Goal: Task Accomplishment & Management: Manage account settings

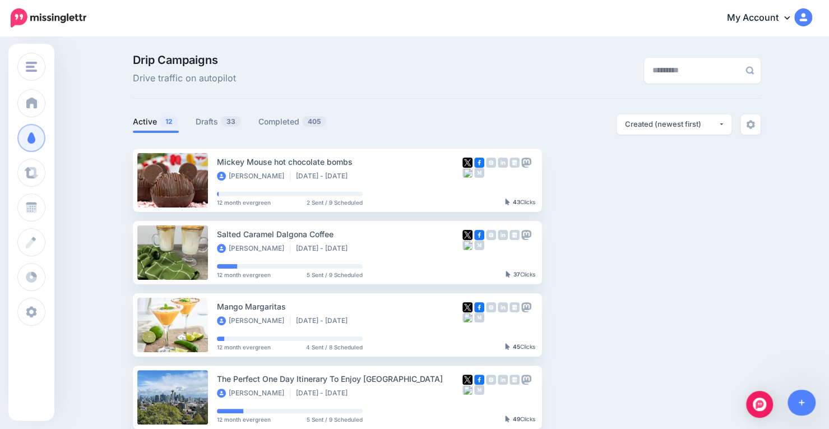
click at [159, 122] on link "Active 12" at bounding box center [156, 121] width 46 height 13
click at [643, 179] on img "button" at bounding box center [638, 179] width 9 height 3
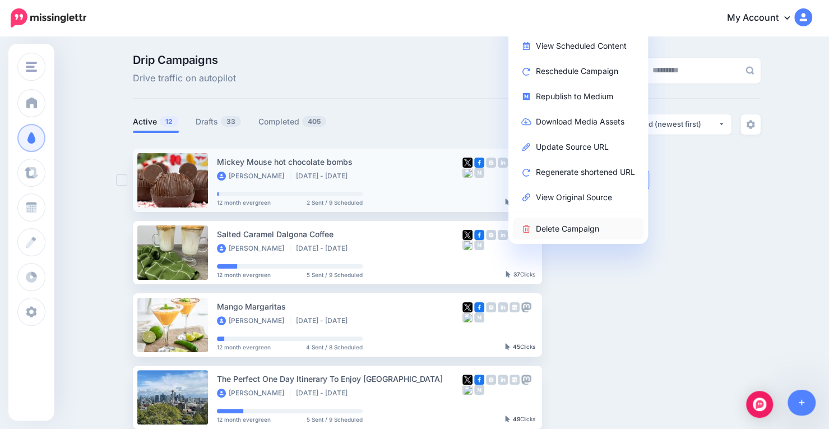
click at [601, 227] on link "Delete Campaign" at bounding box center [578, 228] width 131 height 22
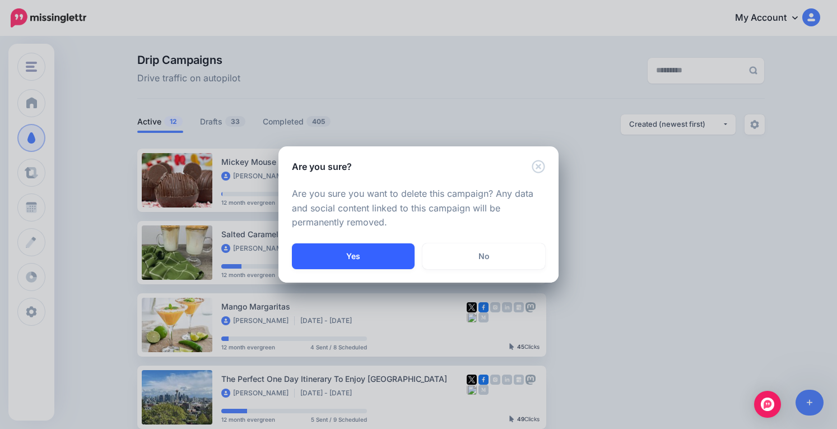
click at [363, 249] on button "Yes" at bounding box center [353, 256] width 123 height 26
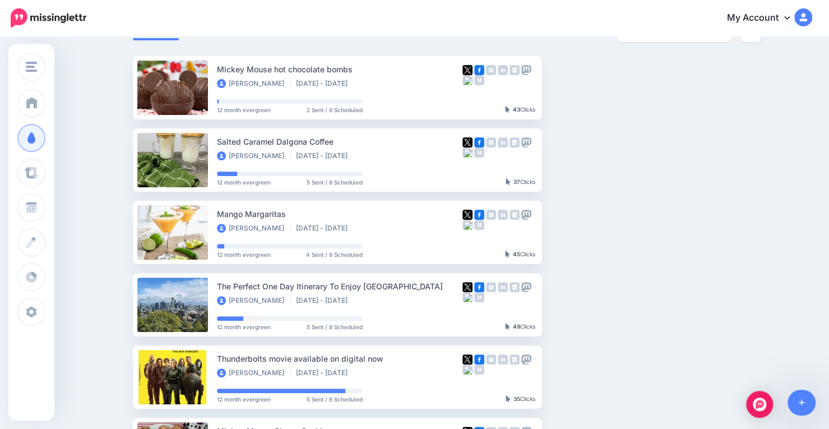
scroll to position [151, 0]
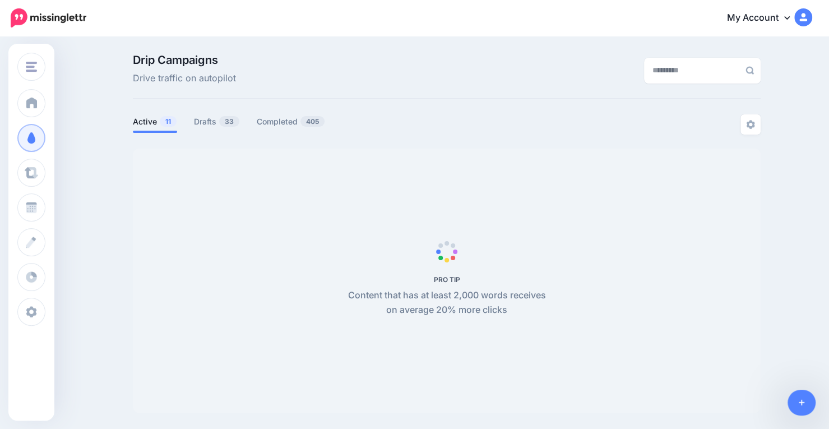
scroll to position [96, 0]
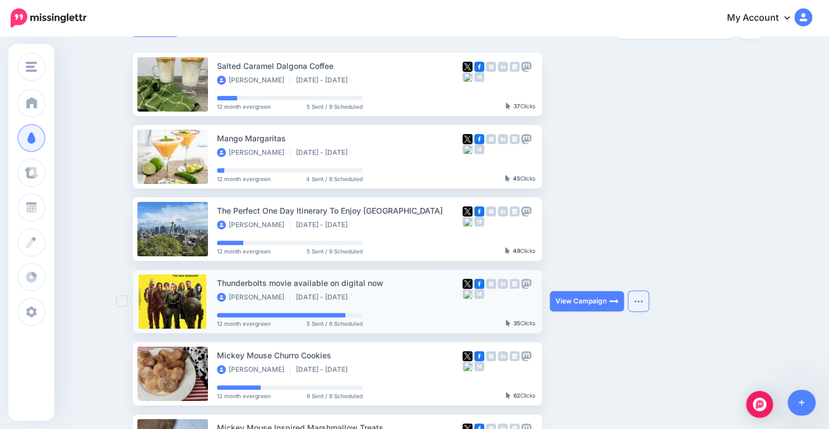
click at [640, 303] on button "button" at bounding box center [638, 301] width 20 height 20
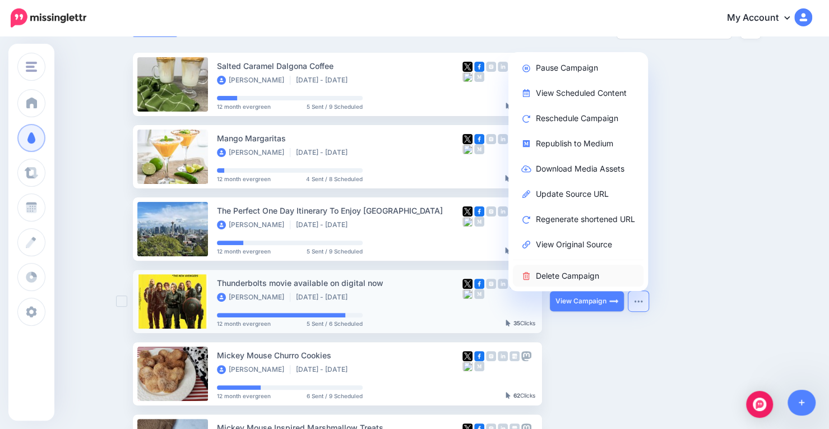
click at [576, 276] on link "Delete Campaign" at bounding box center [578, 276] width 131 height 22
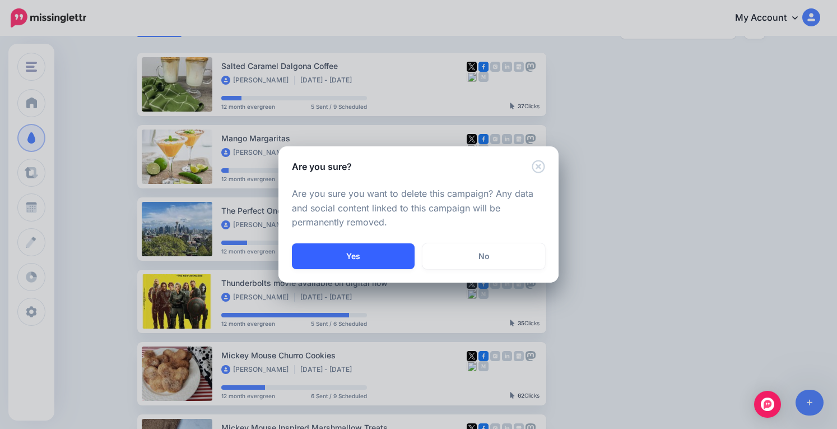
click at [389, 257] on button "Yes" at bounding box center [353, 256] width 123 height 26
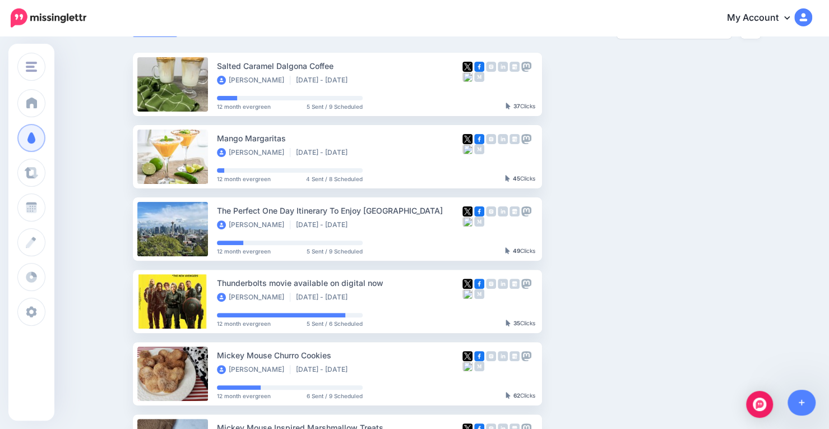
scroll to position [145, 0]
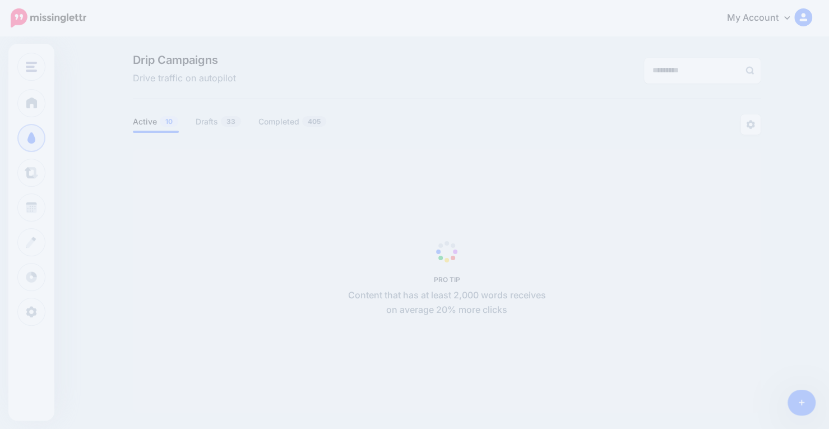
scroll to position [96, 0]
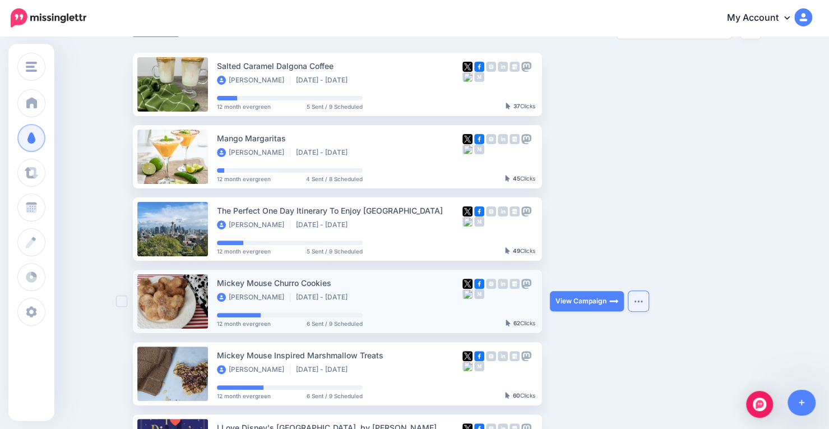
click at [641, 300] on img "button" at bounding box center [638, 300] width 9 height 3
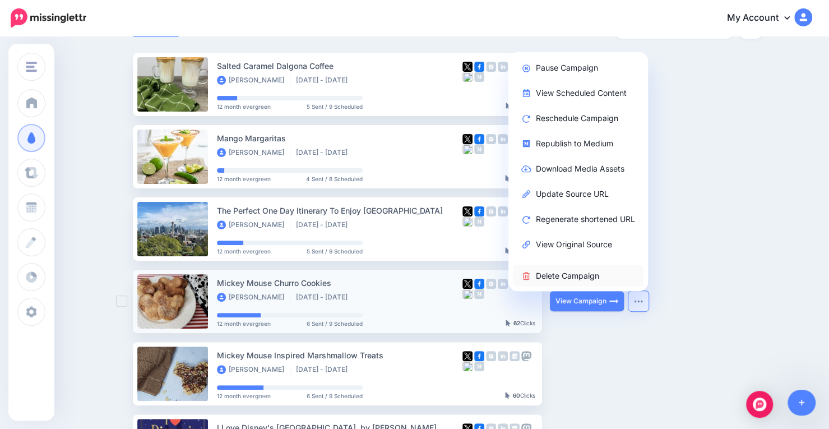
click at [593, 280] on link "Delete Campaign" at bounding box center [578, 276] width 131 height 22
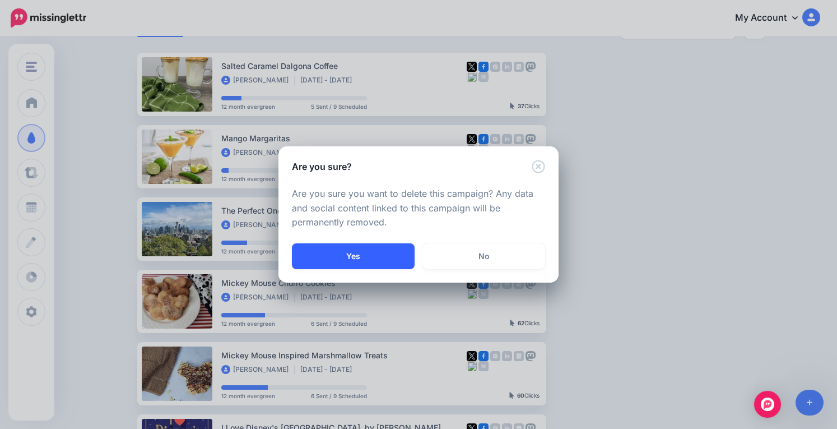
click at [369, 258] on button "Yes" at bounding box center [353, 256] width 123 height 26
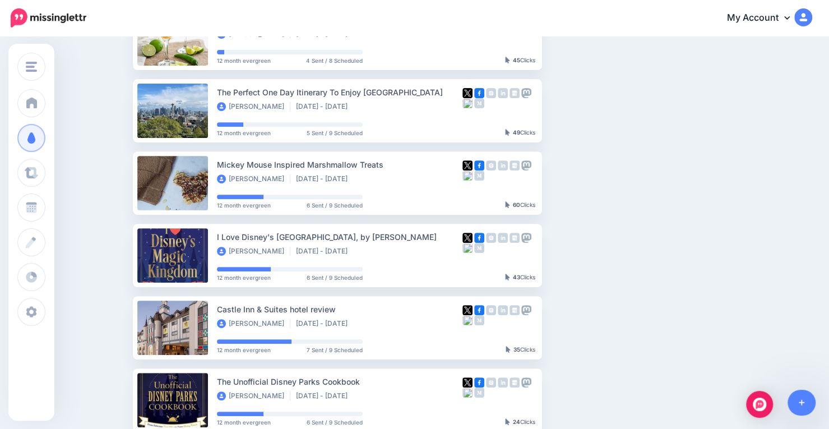
scroll to position [216, 0]
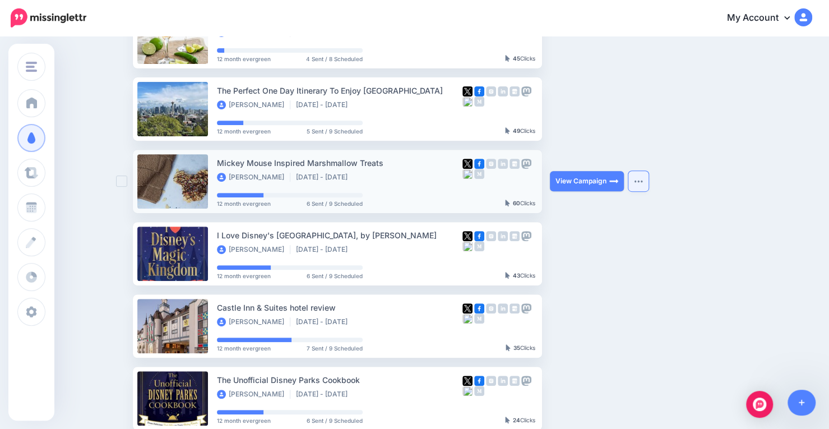
click at [643, 179] on img "button" at bounding box center [638, 180] width 9 height 3
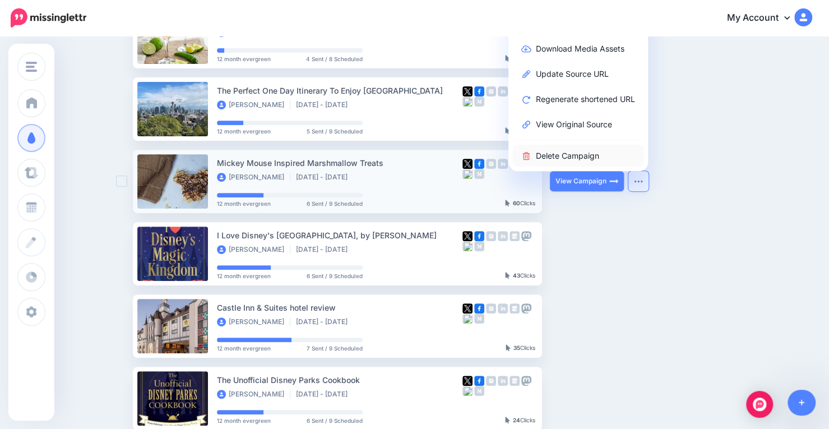
click at [606, 157] on link "Delete Campaign" at bounding box center [578, 156] width 131 height 22
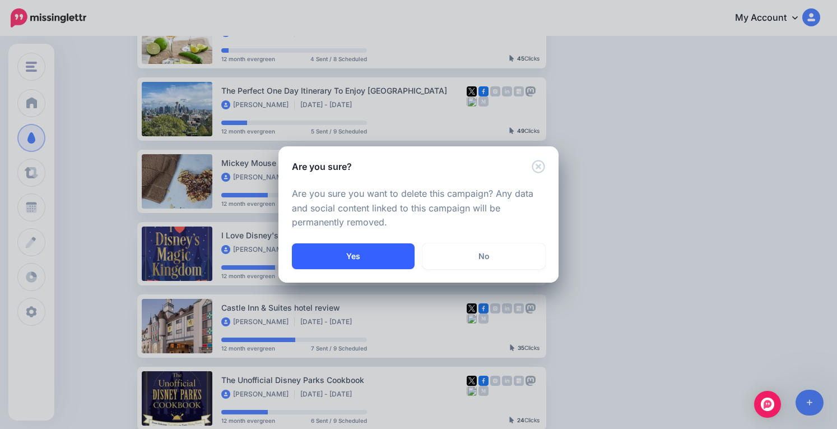
click at [378, 252] on button "Yes" at bounding box center [353, 256] width 123 height 26
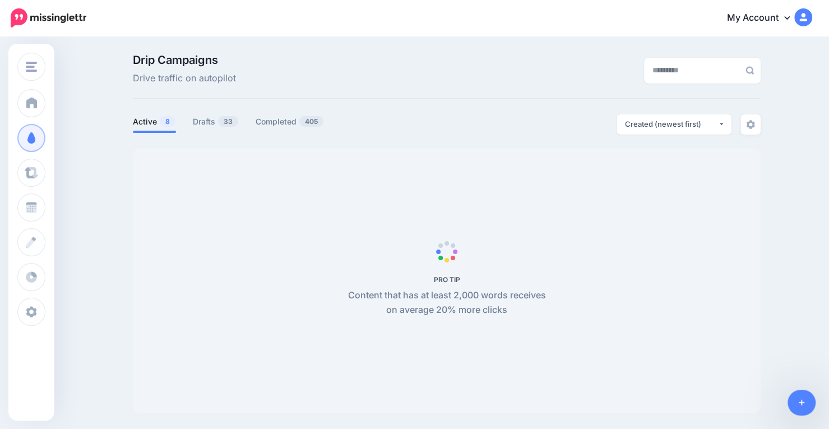
scroll to position [96, 0]
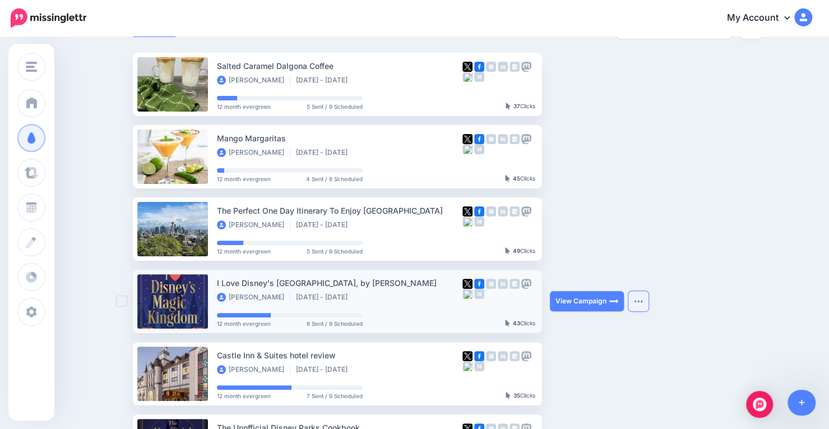
click at [643, 302] on img "button" at bounding box center [638, 300] width 9 height 3
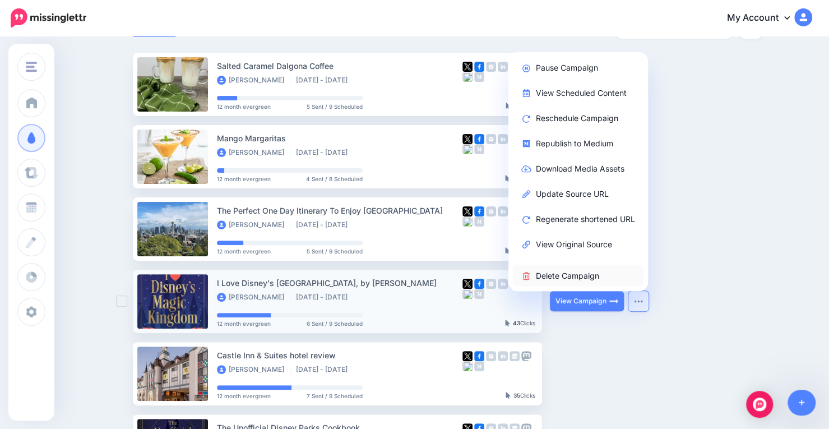
click at [591, 276] on link "Delete Campaign" at bounding box center [578, 276] width 131 height 22
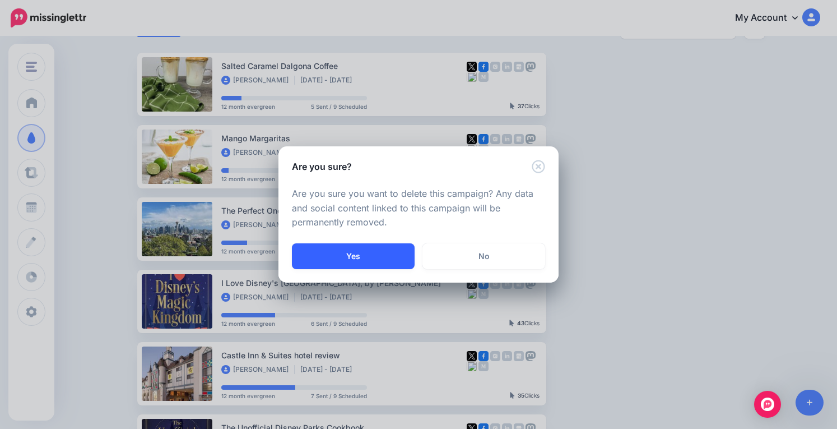
click at [354, 252] on button "Yes" at bounding box center [353, 256] width 123 height 26
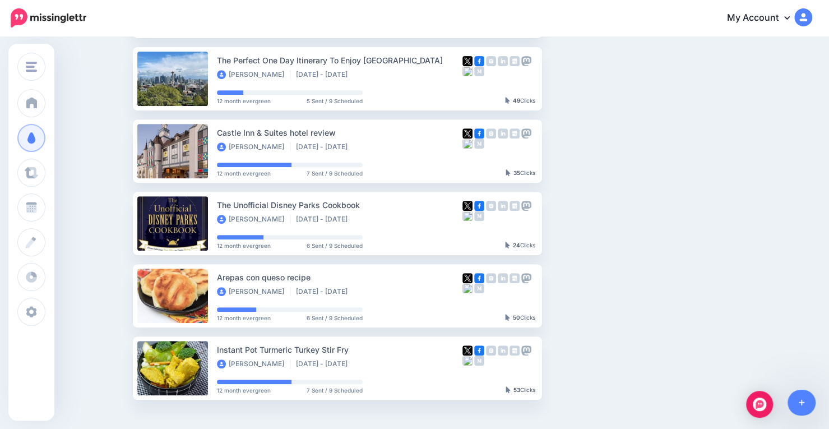
scroll to position [267, 0]
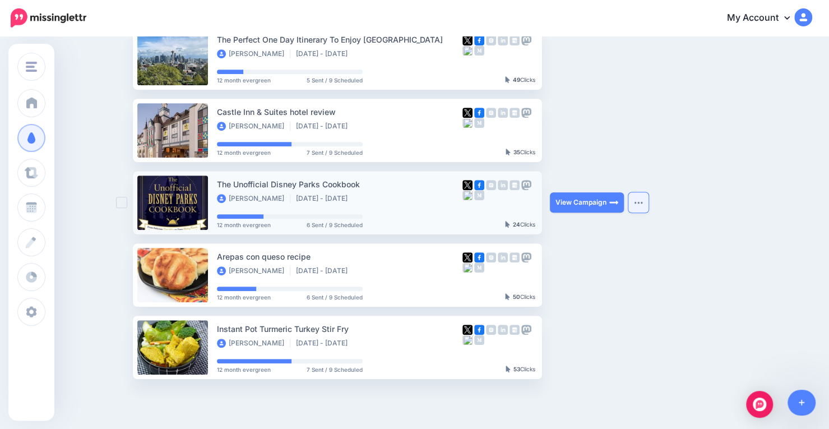
click at [637, 207] on button "button" at bounding box center [638, 202] width 20 height 20
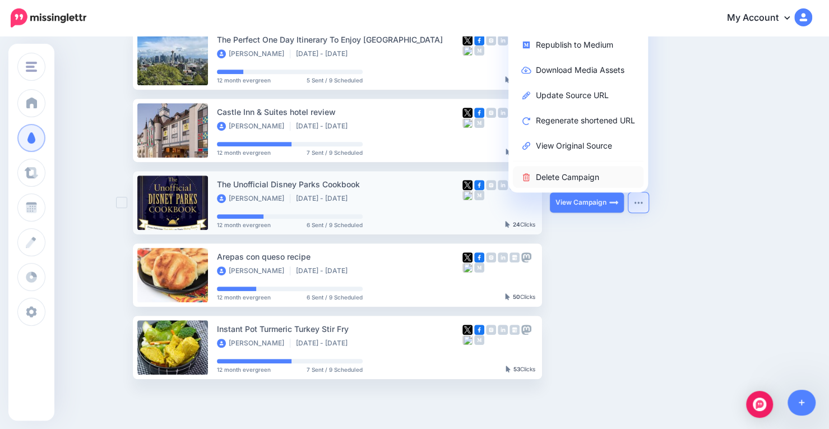
click at [572, 180] on link "Delete Campaign" at bounding box center [578, 177] width 131 height 22
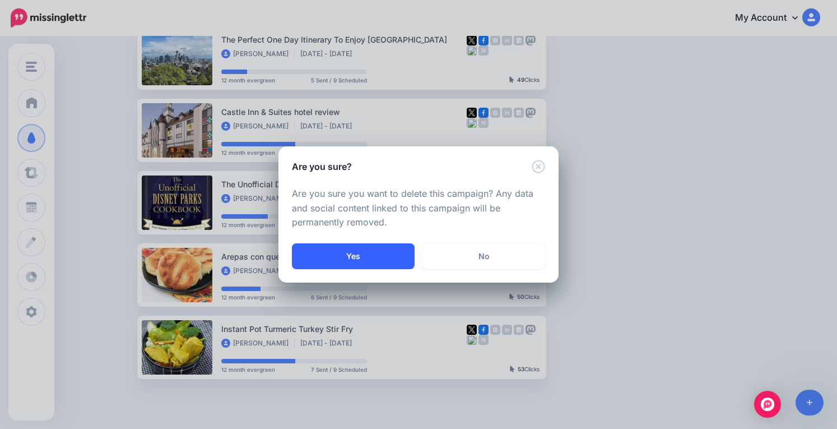
click at [376, 257] on button "Yes" at bounding box center [353, 256] width 123 height 26
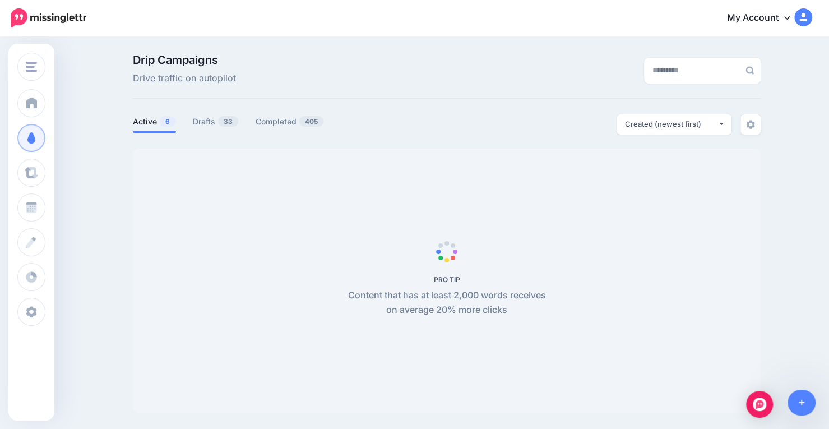
scroll to position [96, 0]
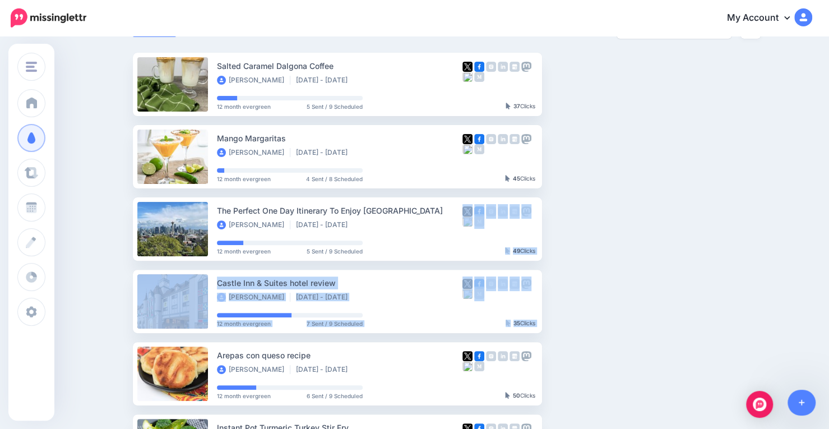
drag, startPoint x: 0, startPoint y: 0, endPoint x: 713, endPoint y: 235, distance: 750.6
click at [713, 235] on div "PRO TIP Content that has at least 2,000 words receives on average 20% more clic…" at bounding box center [447, 265] width 628 height 425
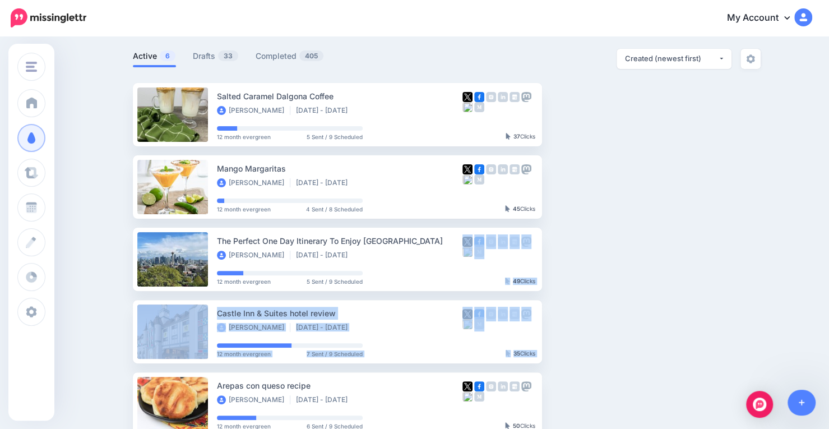
scroll to position [0, 0]
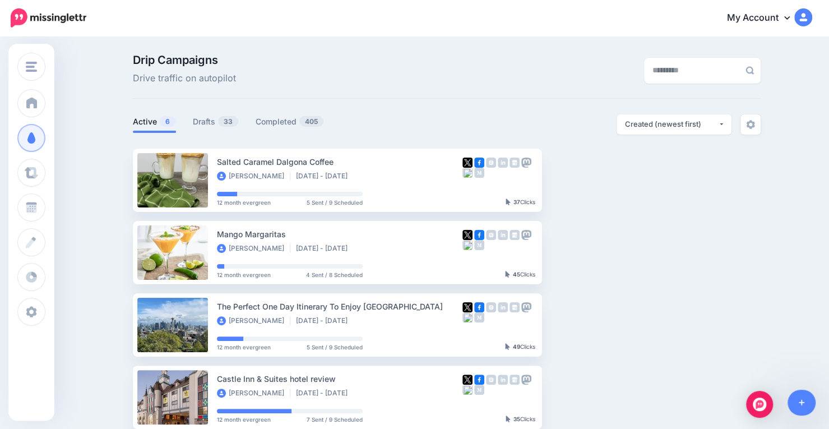
click at [665, 200] on ul "Salted Caramel Dalgona Coffee MONICA YOUNG Aug 6 2025 - Aug 5 2026 12 month eve…" at bounding box center [447, 361] width 628 height 425
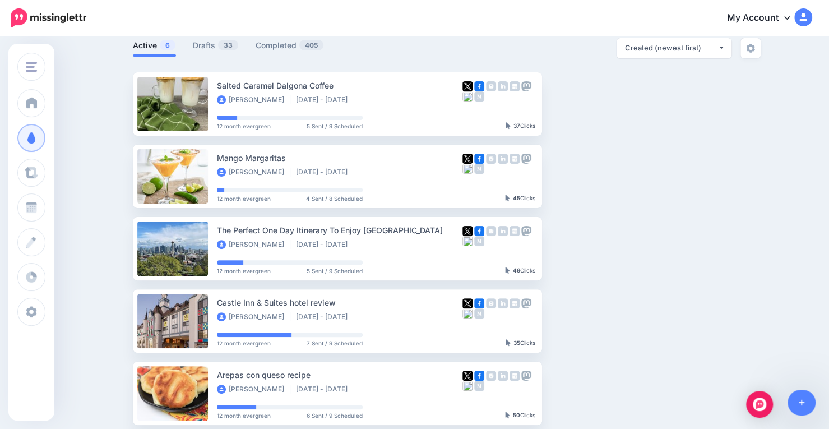
scroll to position [34, 0]
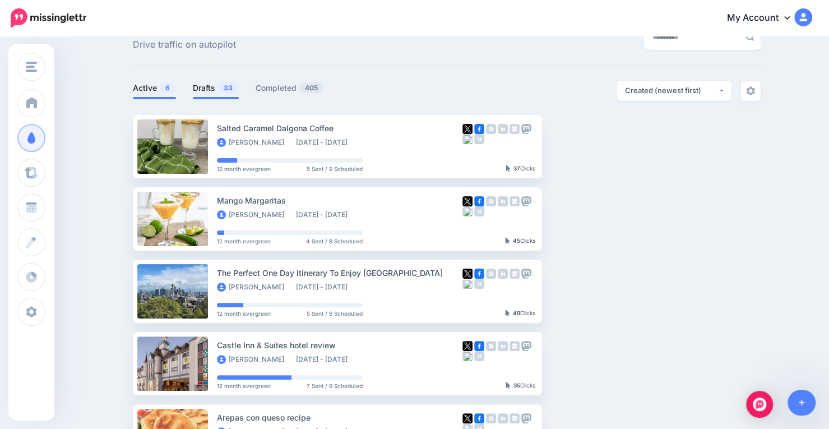
click at [219, 85] on link "Drafts 33" at bounding box center [216, 87] width 46 height 13
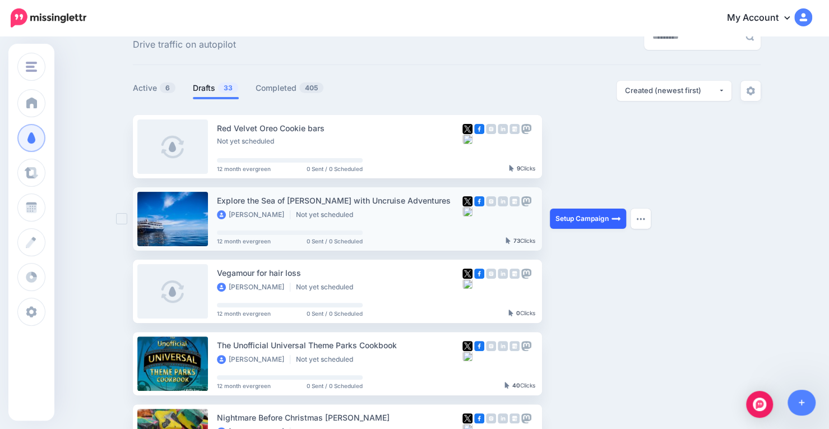
click at [604, 217] on link "Setup Campaign" at bounding box center [588, 218] width 76 height 20
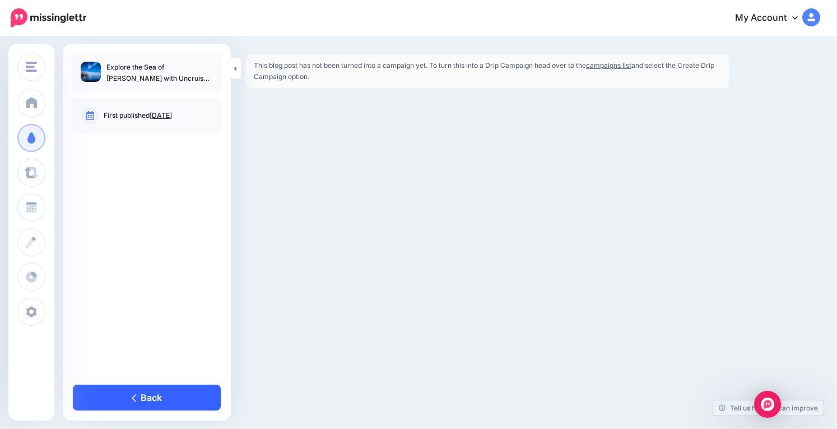
click at [140, 396] on link "Back" at bounding box center [147, 397] width 148 height 26
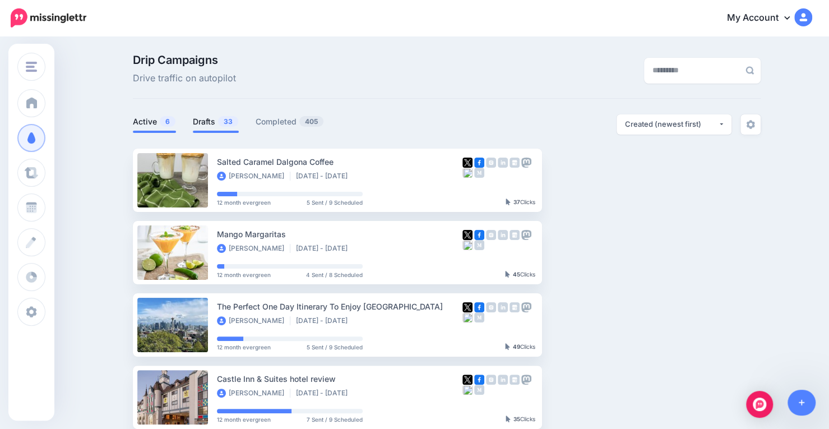
click at [203, 119] on link "Drafts 33" at bounding box center [216, 121] width 46 height 13
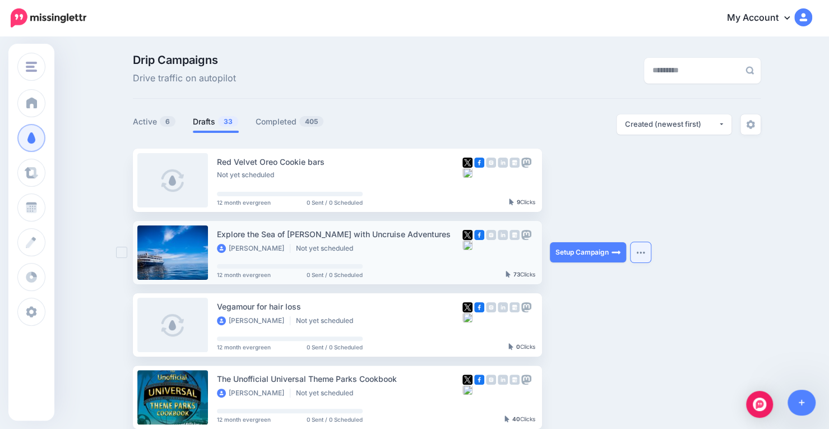
click at [645, 253] on img "button" at bounding box center [640, 252] width 9 height 3
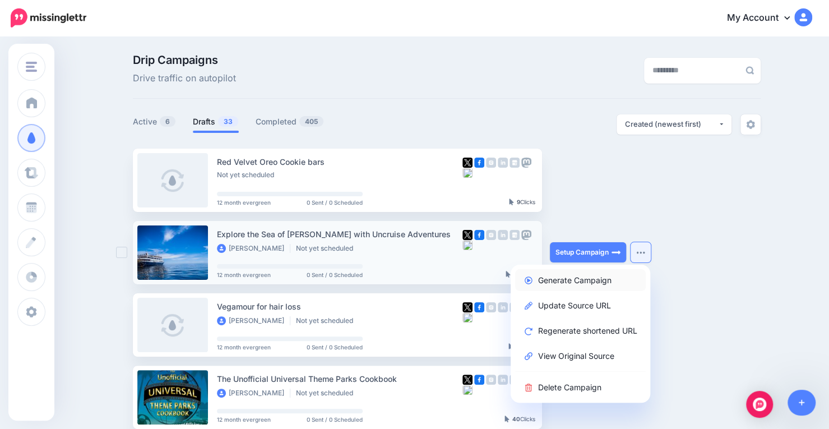
click at [615, 277] on link "Generate Campaign" at bounding box center [580, 280] width 131 height 22
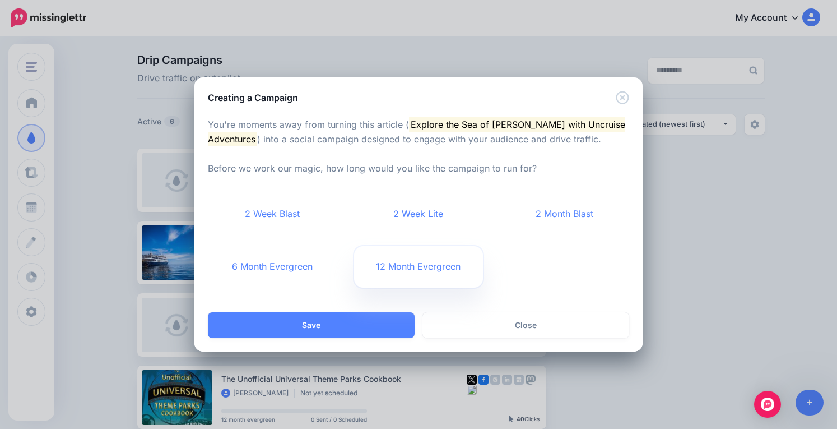
click at [430, 263] on link "12 Month Evergreen" at bounding box center [418, 266] width 129 height 41
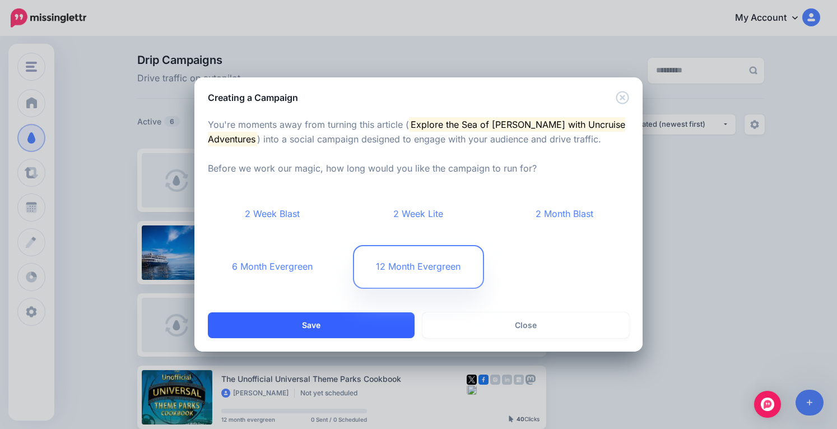
click at [296, 322] on button "Save" at bounding box center [311, 325] width 207 height 26
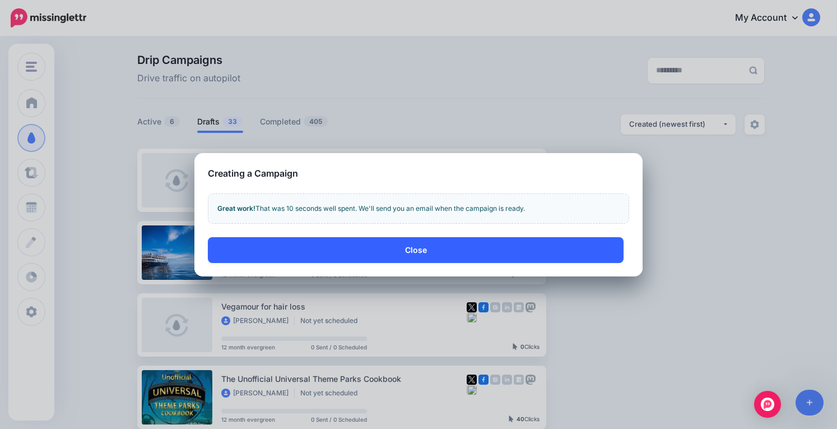
click at [411, 243] on button "Close" at bounding box center [416, 250] width 416 height 26
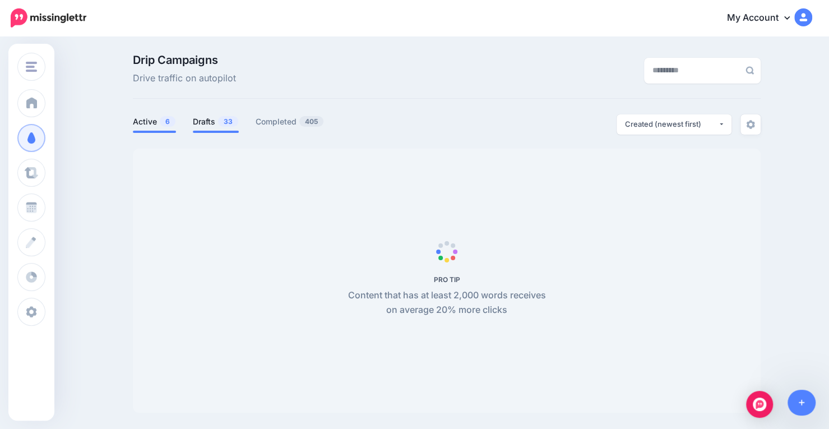
click at [215, 120] on link "Drafts 33" at bounding box center [216, 121] width 46 height 13
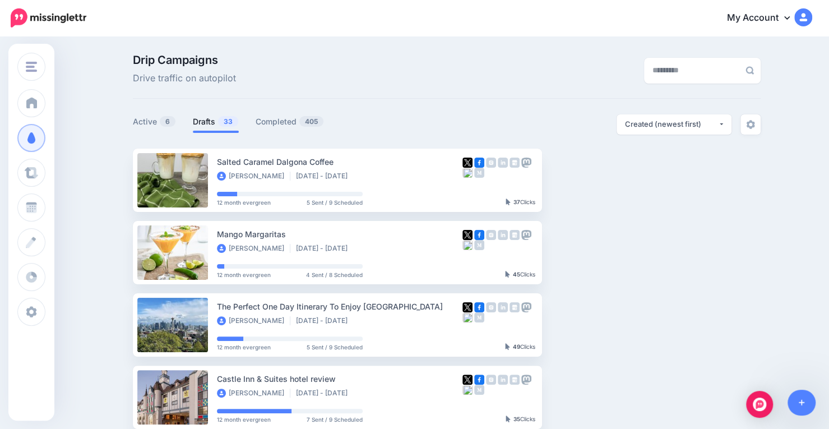
click at [215, 120] on link "Drafts 33" at bounding box center [216, 121] width 46 height 13
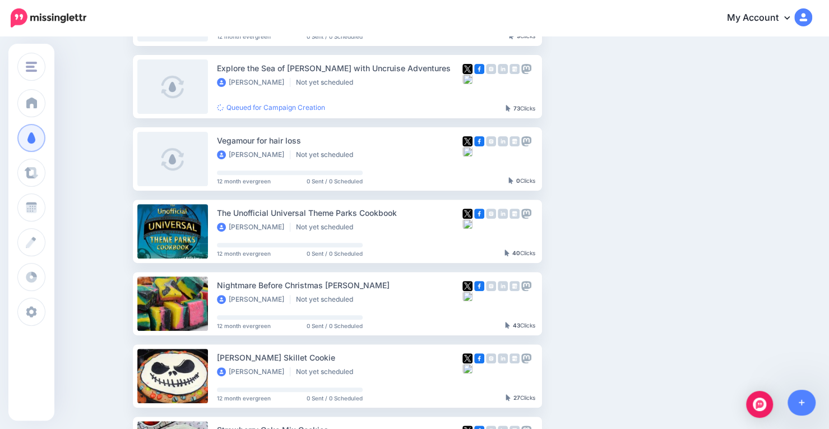
scroll to position [178, 0]
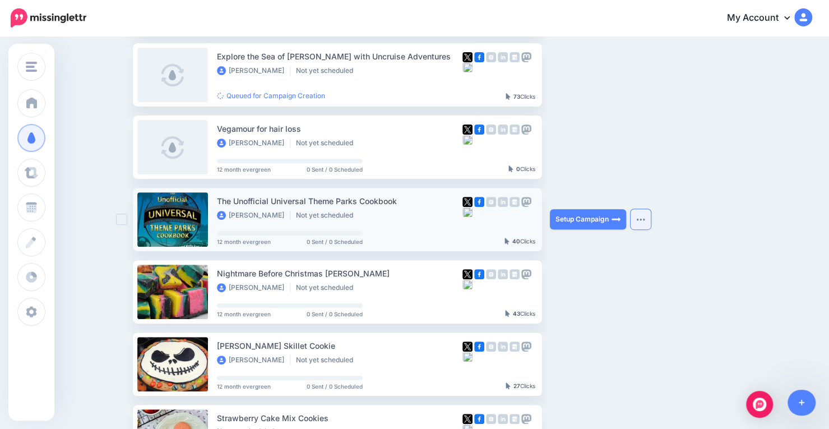
click at [639, 222] on button "button" at bounding box center [641, 219] width 20 height 20
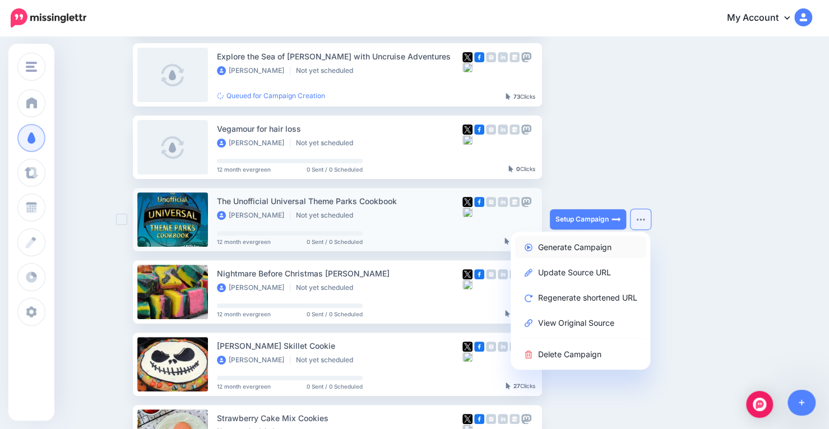
click at [603, 244] on link "Generate Campaign" at bounding box center [580, 247] width 131 height 22
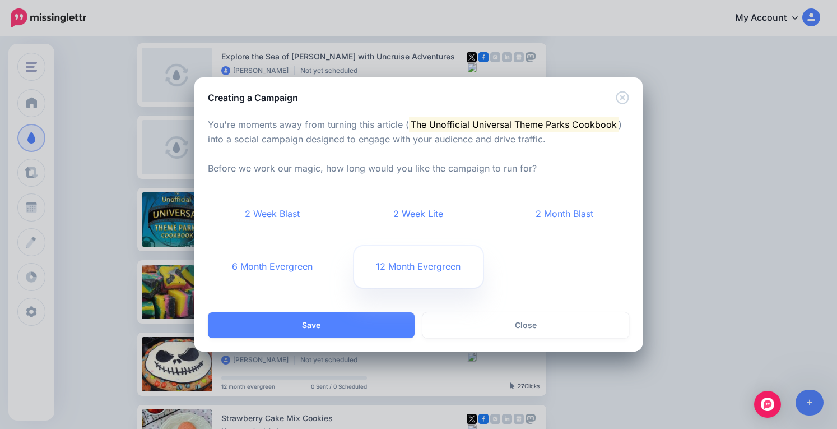
click at [399, 272] on link "12 Month Evergreen" at bounding box center [418, 266] width 129 height 41
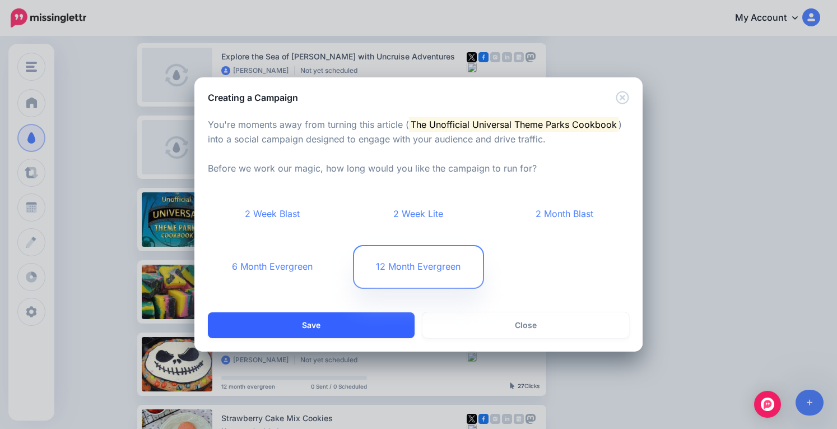
click at [331, 320] on button "Save" at bounding box center [311, 325] width 207 height 26
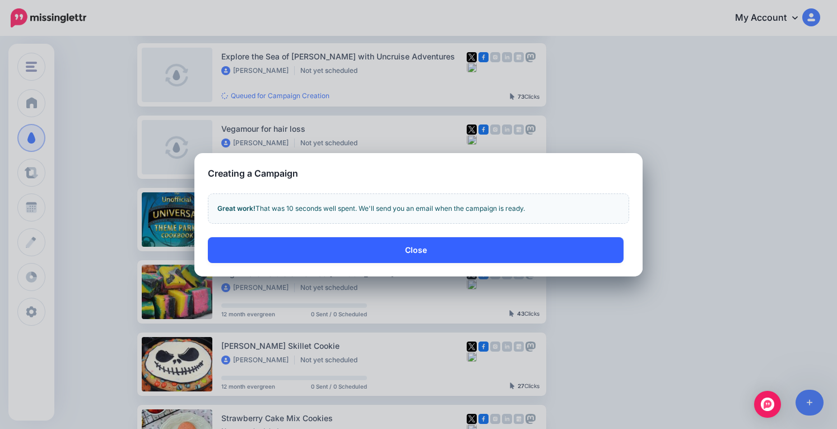
click at [451, 255] on button "Close" at bounding box center [416, 250] width 416 height 26
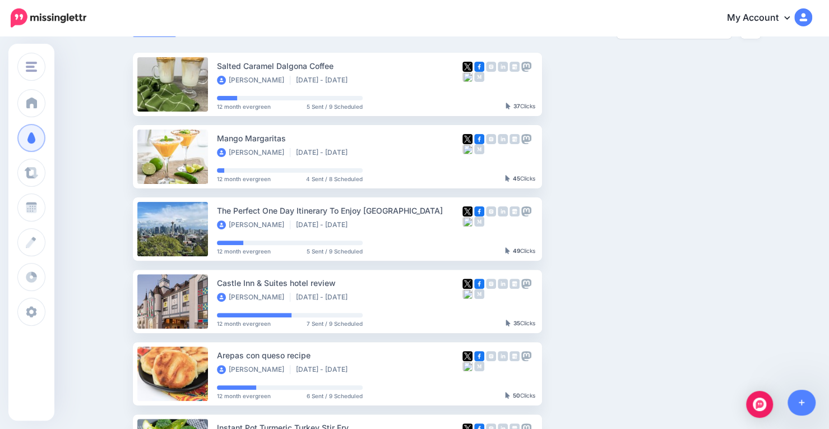
scroll to position [61, 0]
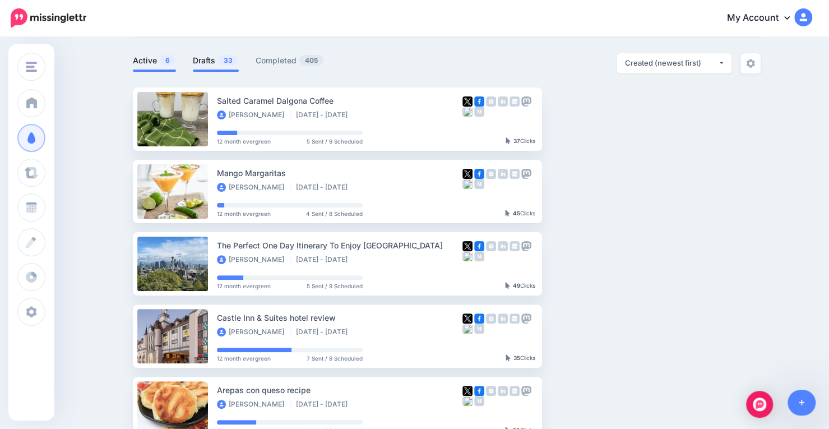
click at [214, 54] on link "Drafts 33" at bounding box center [216, 60] width 46 height 13
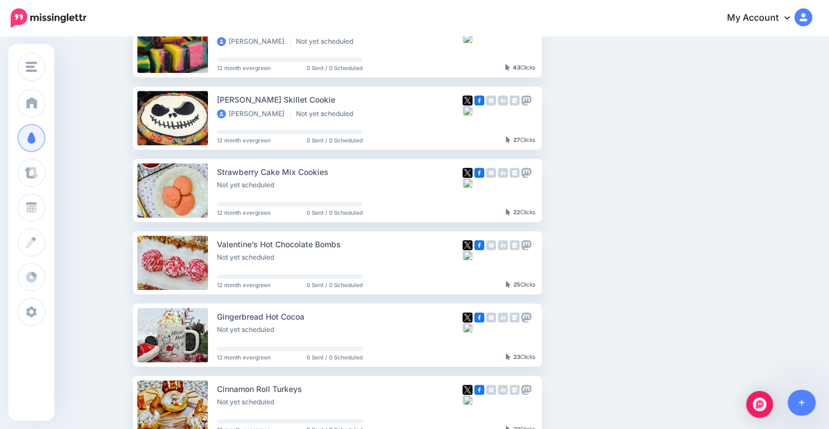
scroll to position [427, 0]
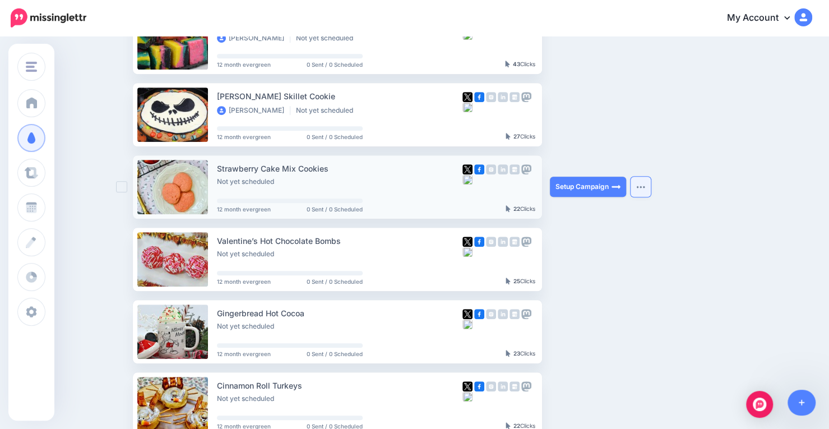
click at [640, 191] on button "button" at bounding box center [641, 187] width 20 height 20
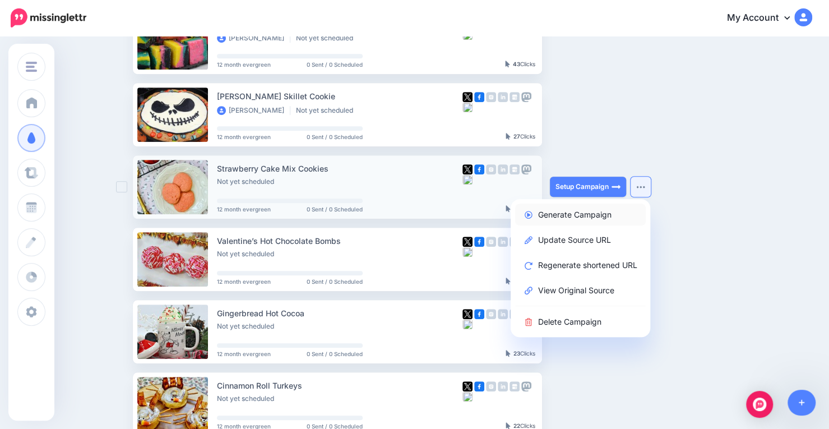
click at [592, 215] on link "Generate Campaign" at bounding box center [580, 214] width 131 height 22
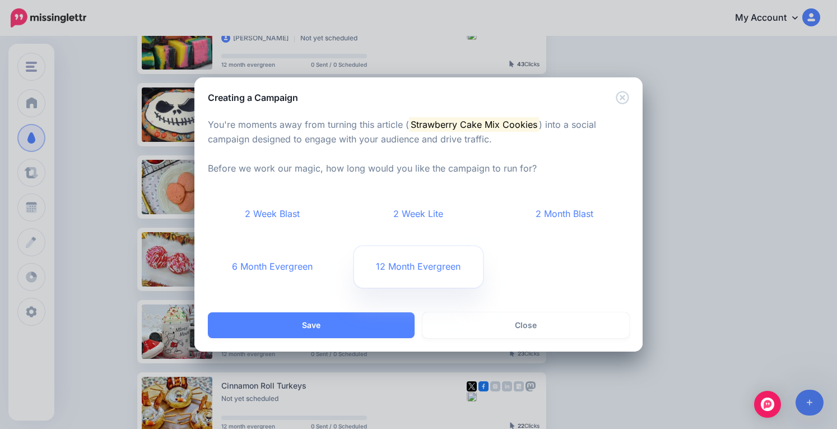
click at [415, 260] on link "12 Month Evergreen" at bounding box center [418, 266] width 129 height 41
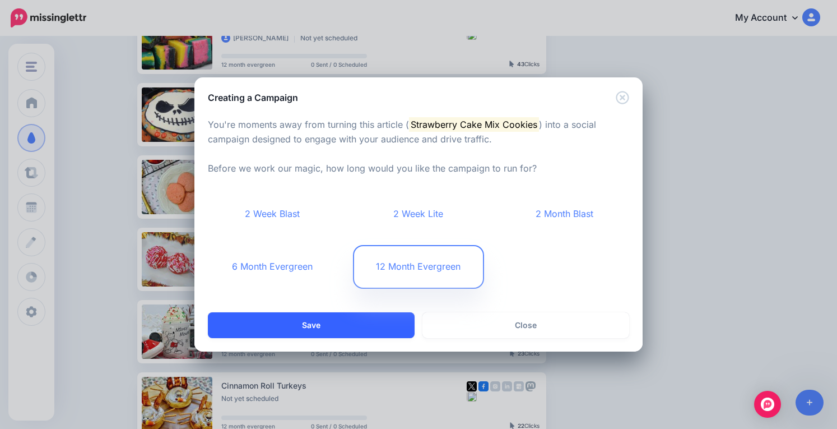
click at [305, 322] on button "Save" at bounding box center [311, 325] width 207 height 26
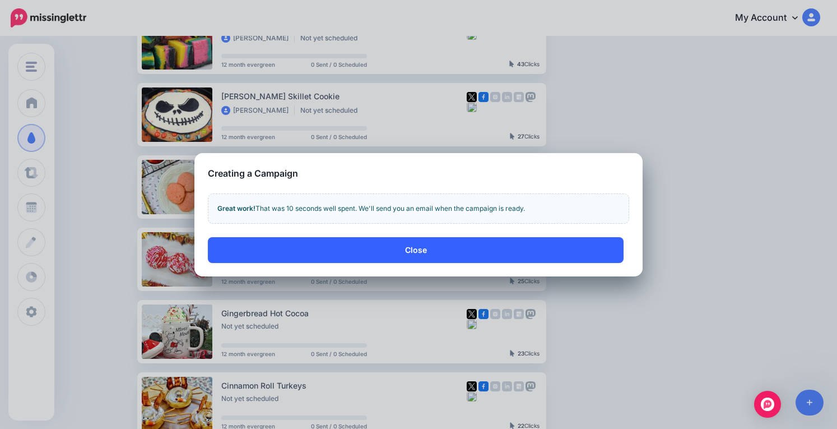
click at [430, 253] on button "Close" at bounding box center [416, 250] width 416 height 26
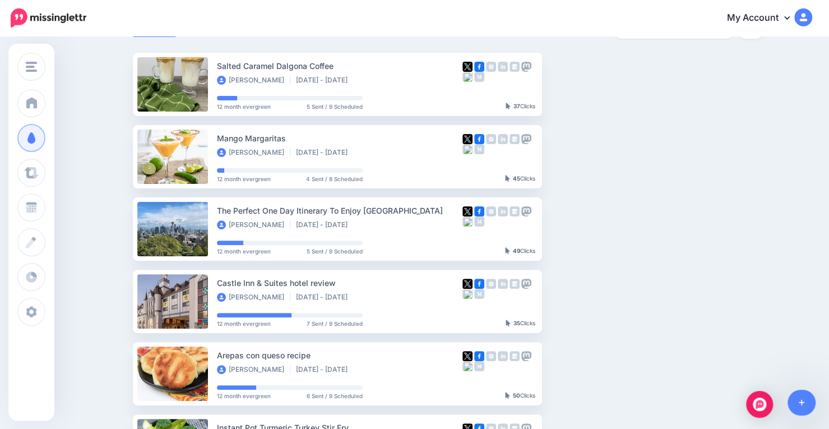
scroll to position [48, 0]
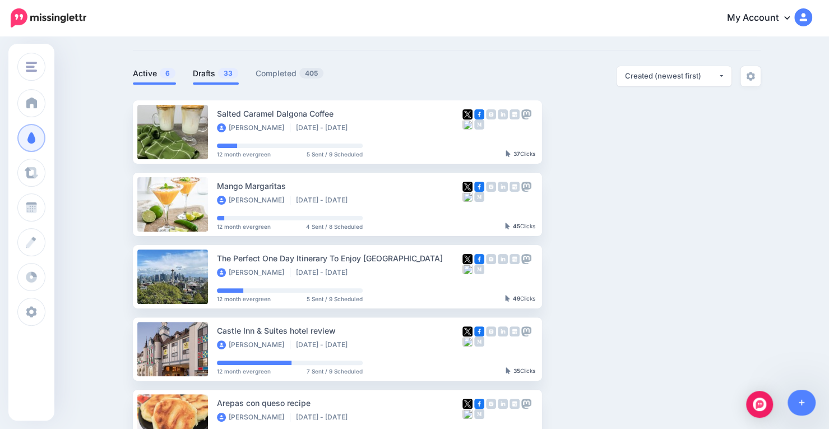
click at [221, 76] on link "Drafts 33" at bounding box center [216, 73] width 46 height 13
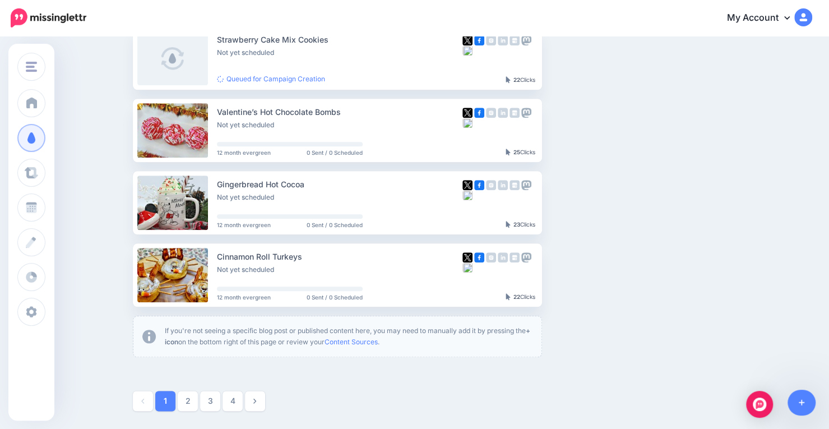
scroll to position [557, 0]
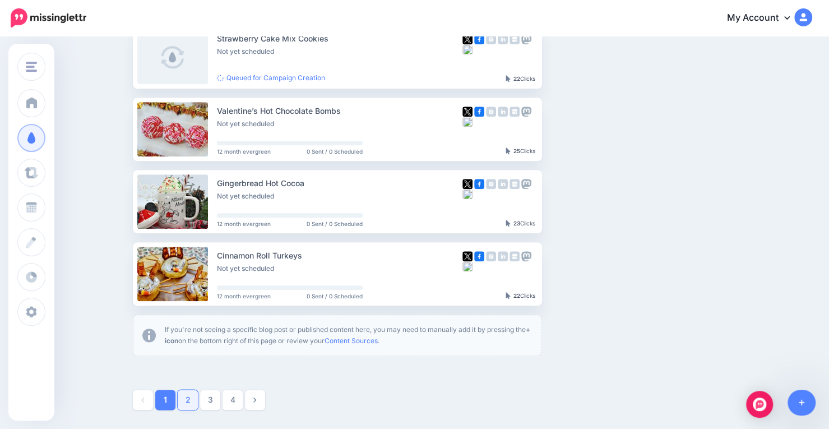
click at [189, 399] on link "2" at bounding box center [188, 400] width 20 height 20
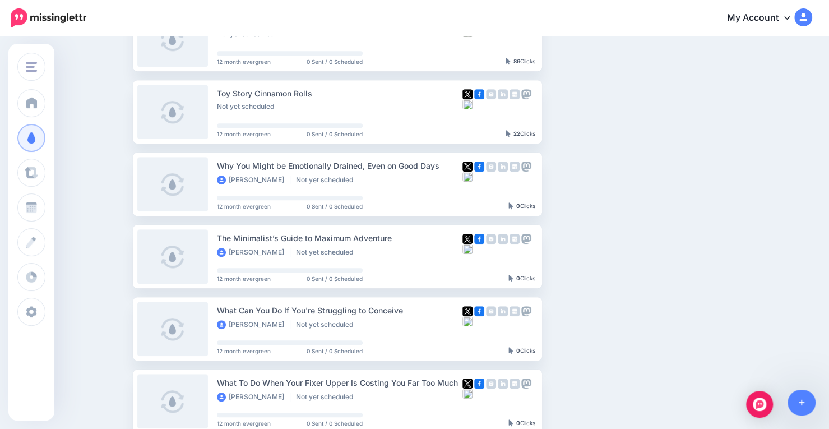
scroll to position [363, 0]
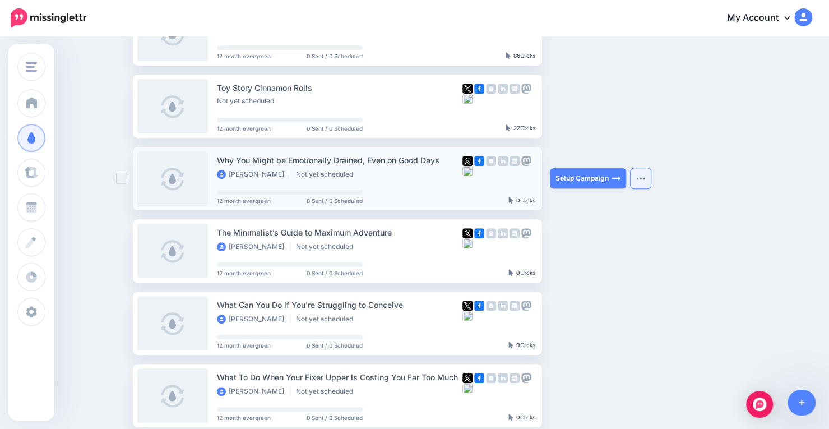
click at [642, 181] on button "button" at bounding box center [641, 178] width 20 height 20
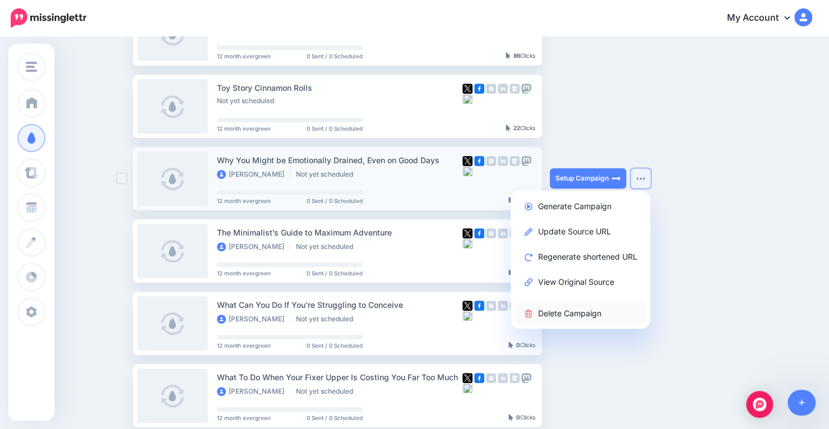
click at [586, 312] on link "Delete Campaign" at bounding box center [580, 313] width 131 height 22
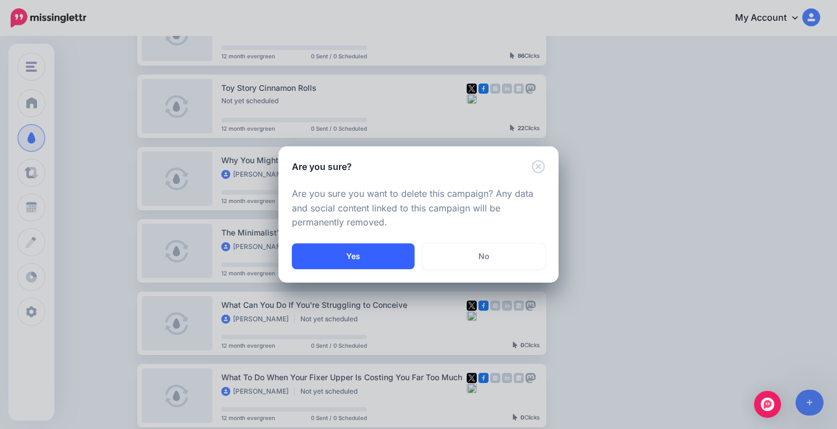
click at [378, 258] on button "Yes" at bounding box center [353, 256] width 123 height 26
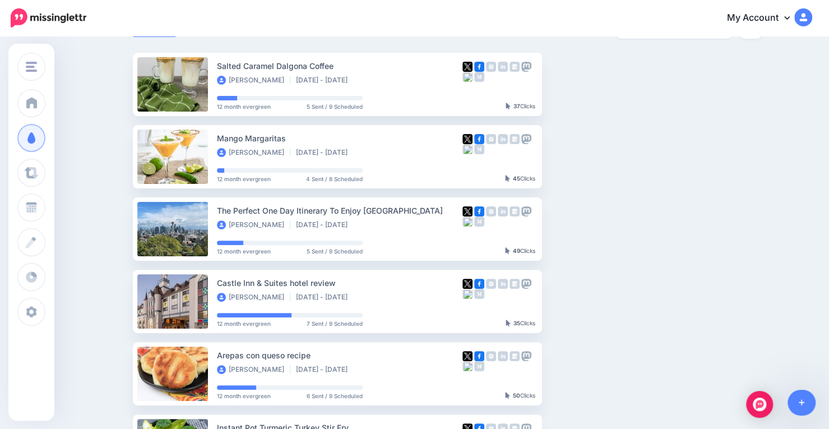
scroll to position [30, 0]
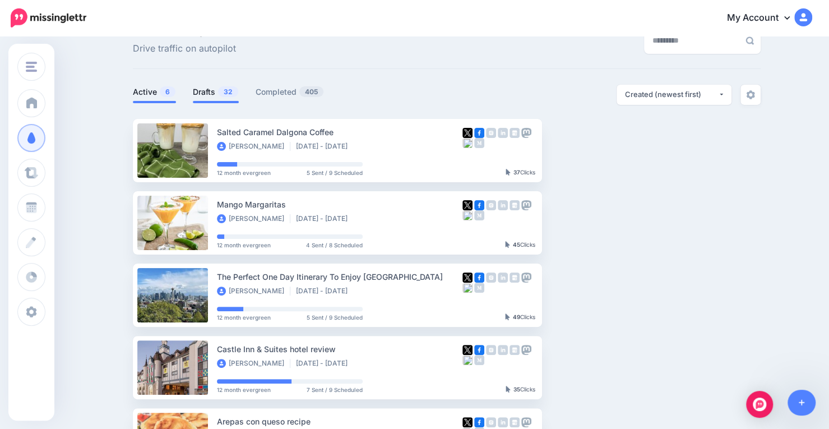
click at [216, 98] on link "Drafts 32" at bounding box center [216, 91] width 46 height 13
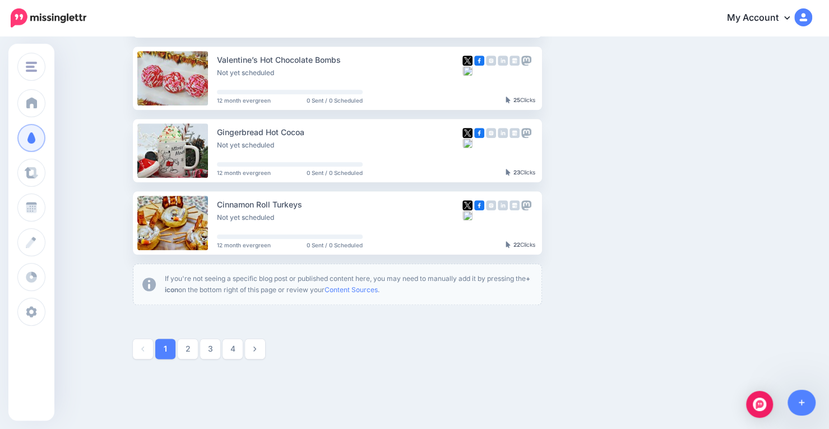
scroll to position [610, 0]
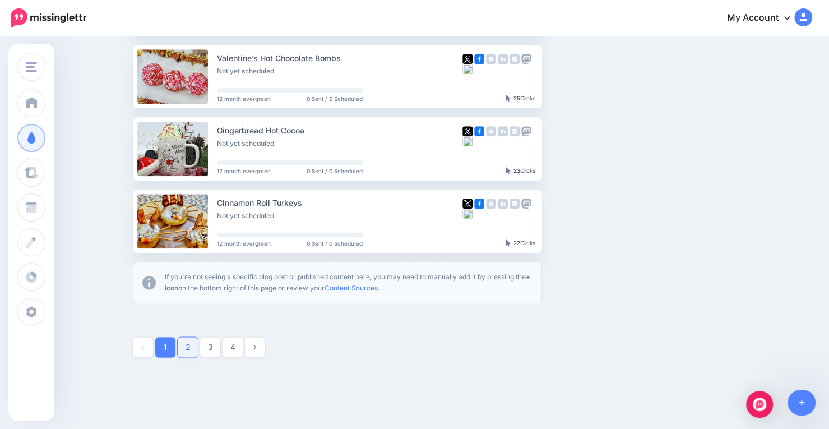
click at [188, 345] on link "2" at bounding box center [188, 347] width 20 height 20
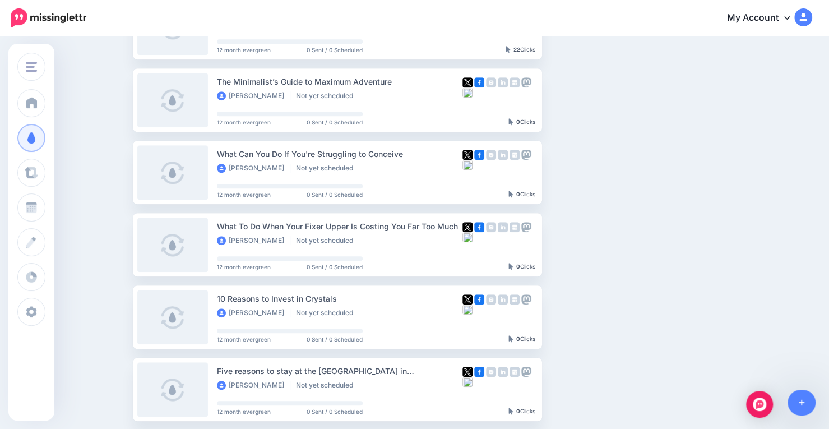
scroll to position [447, 0]
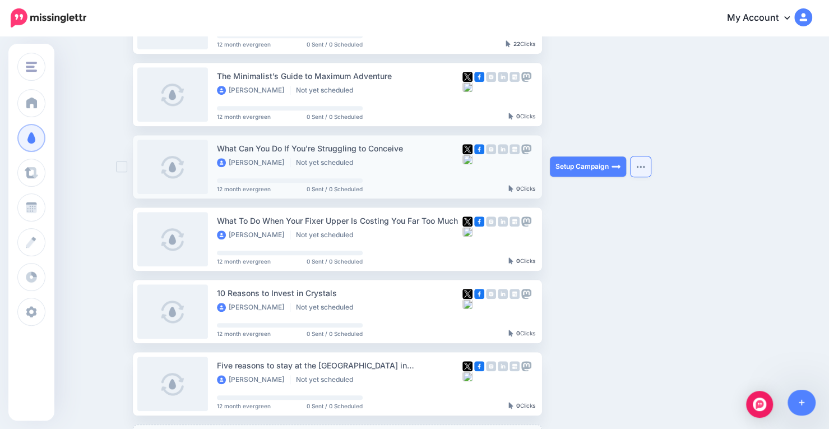
click at [645, 168] on img "button" at bounding box center [640, 166] width 9 height 3
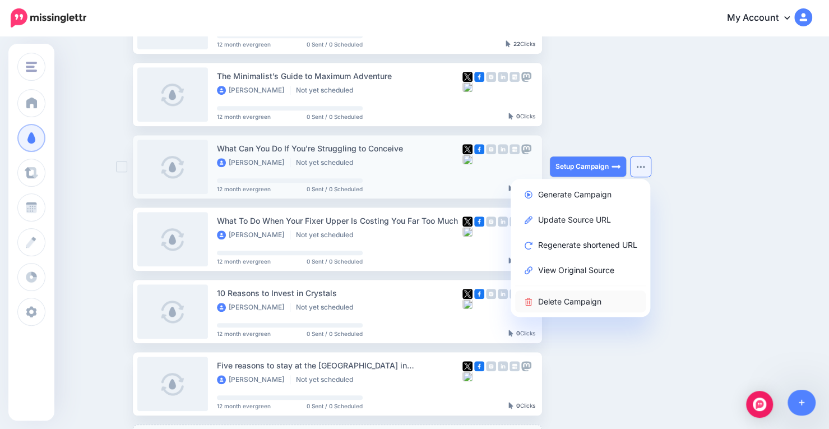
click at [597, 301] on link "Delete Campaign" at bounding box center [580, 301] width 131 height 22
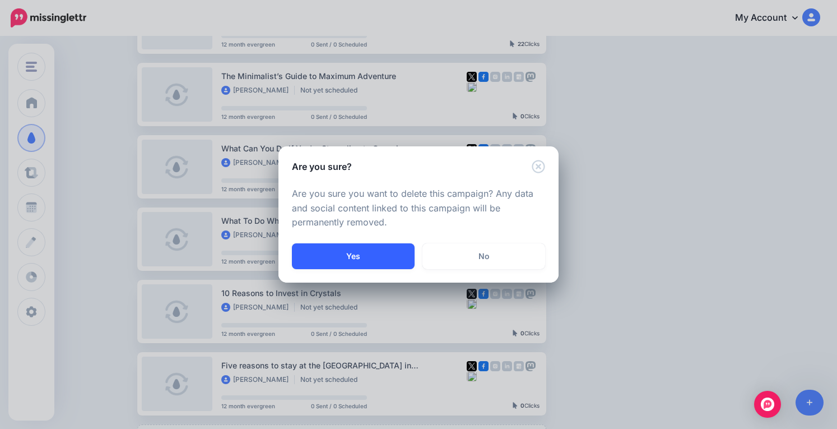
click at [364, 254] on button "Yes" at bounding box center [353, 256] width 123 height 26
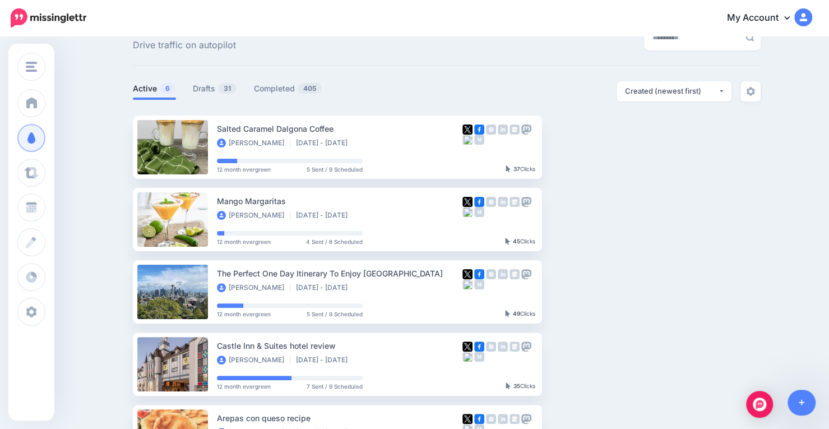
scroll to position [24, 0]
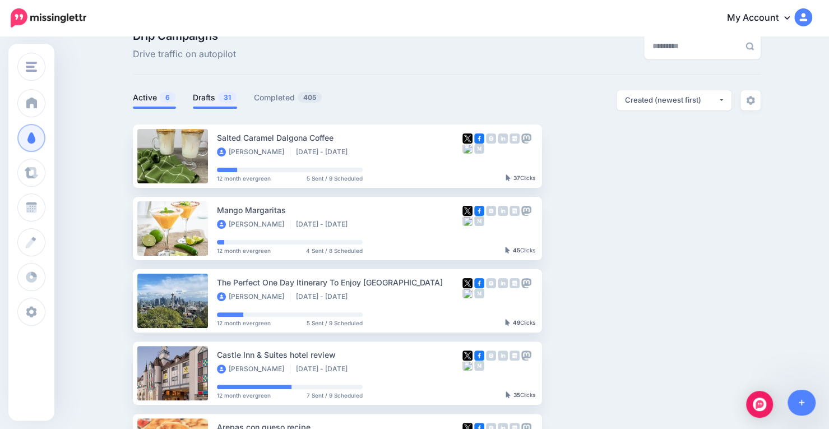
click at [214, 99] on link "Drafts 31" at bounding box center [215, 97] width 44 height 13
